Goal: Task Accomplishment & Management: Manage account settings

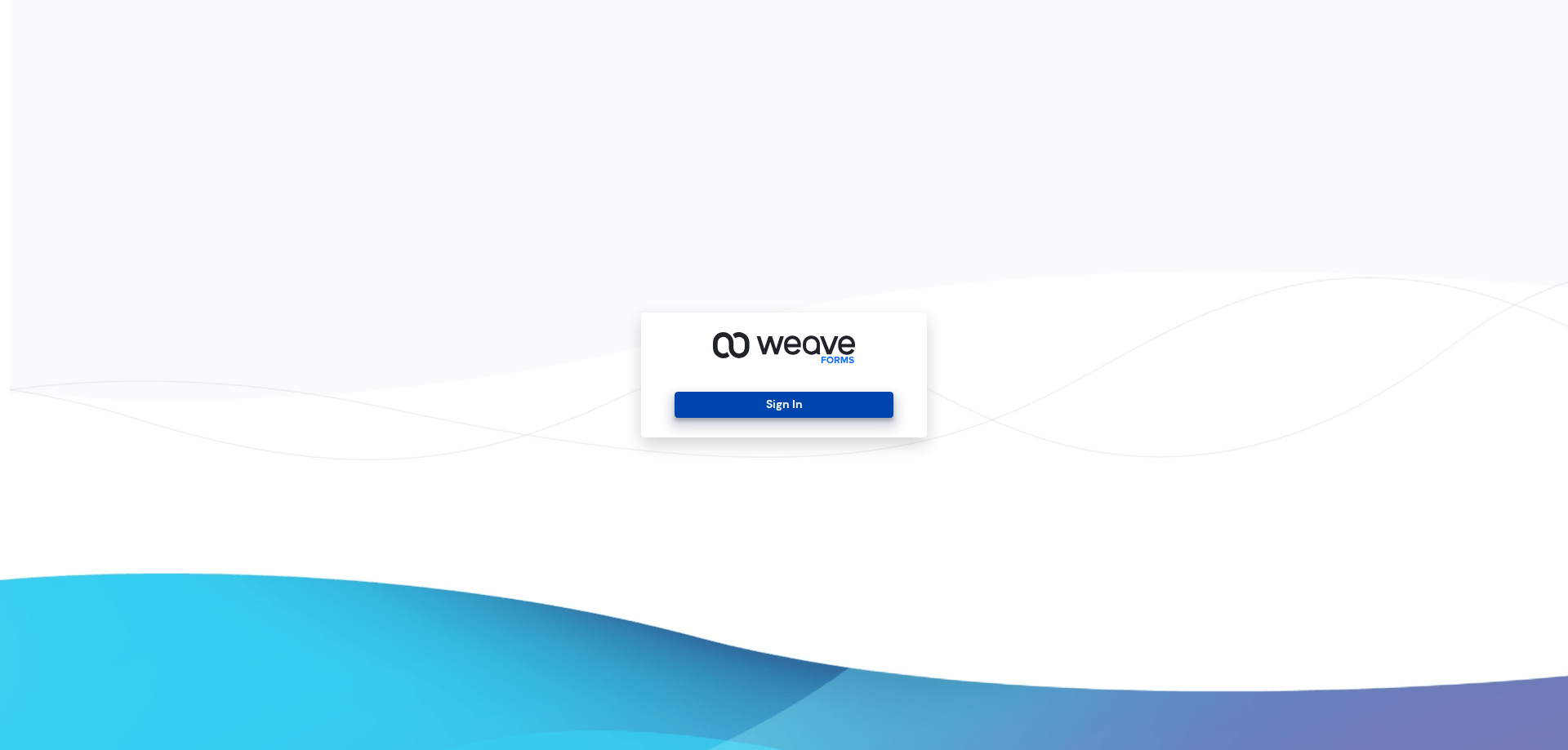
click at [770, 410] on button "Sign In" at bounding box center [783, 404] width 218 height 26
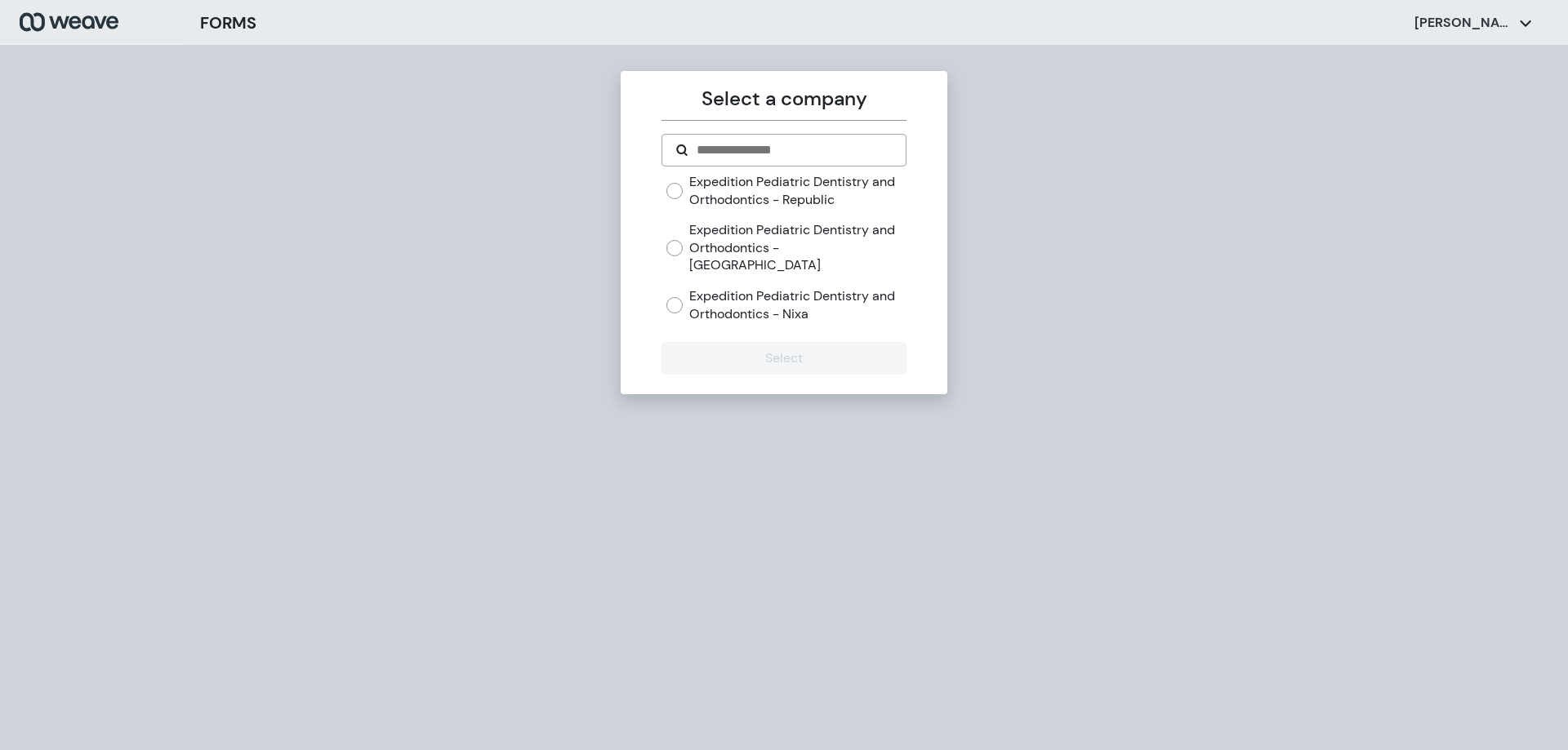
click at [665, 194] on div "Expedition Pediatric Dentistry and Orthodontics - Republic Expedition Pediatric…" at bounding box center [783, 254] width 244 height 162
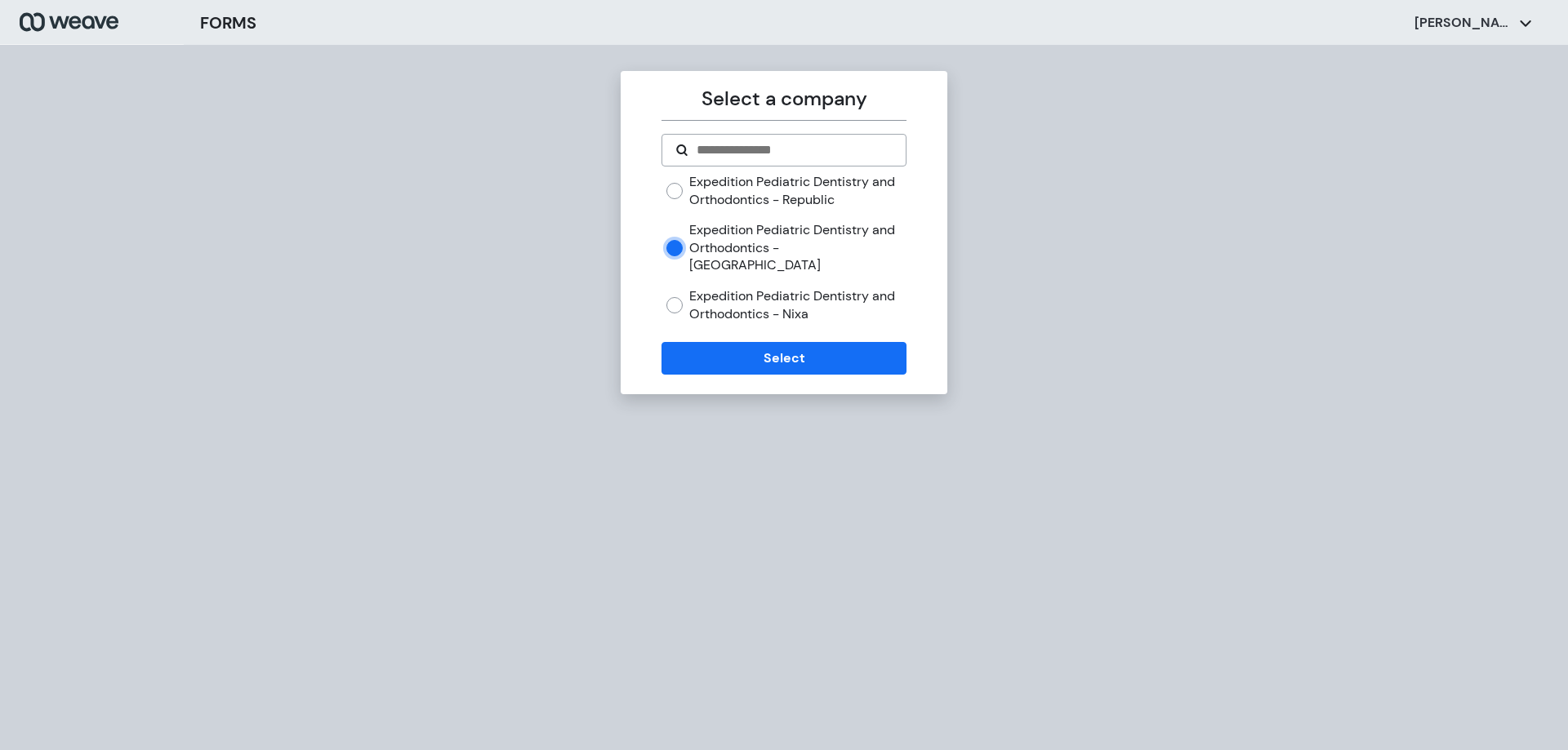
click at [678, 181] on div "Expedition Pediatric Dentistry and Orthodontics - Republic" at bounding box center [785, 190] width 239 height 36
click at [820, 352] on button "Select" at bounding box center [783, 358] width 244 height 33
